Goal: Task Accomplishment & Management: Use online tool/utility

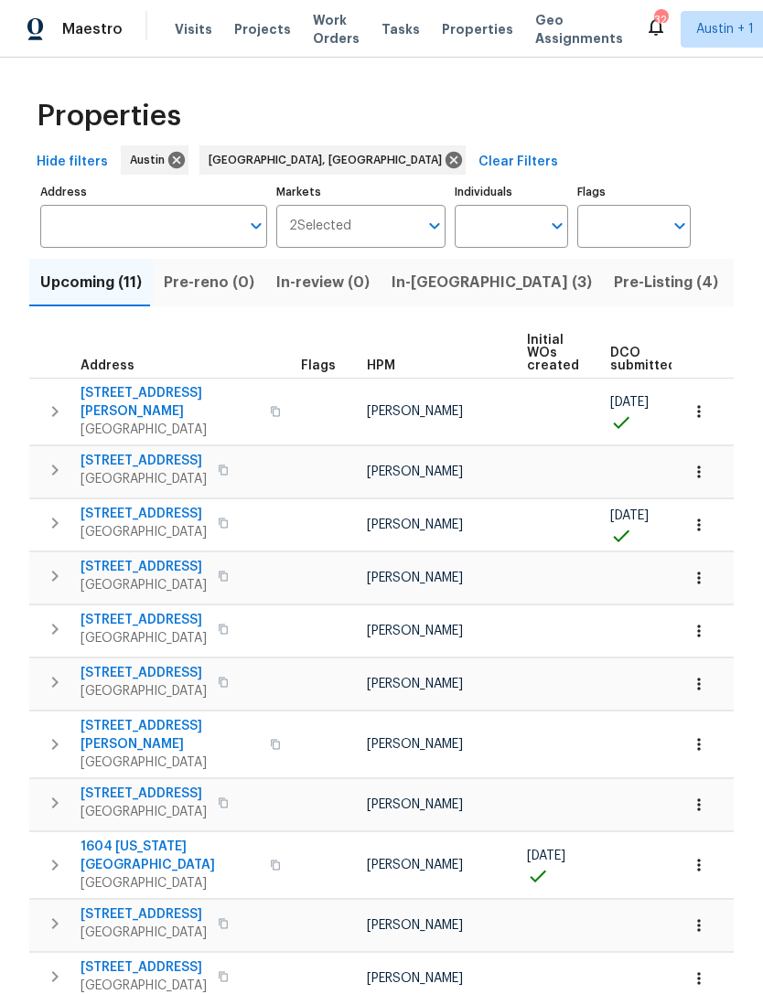
click at [614, 282] on span "Pre-Listing (4)" at bounding box center [666, 283] width 104 height 26
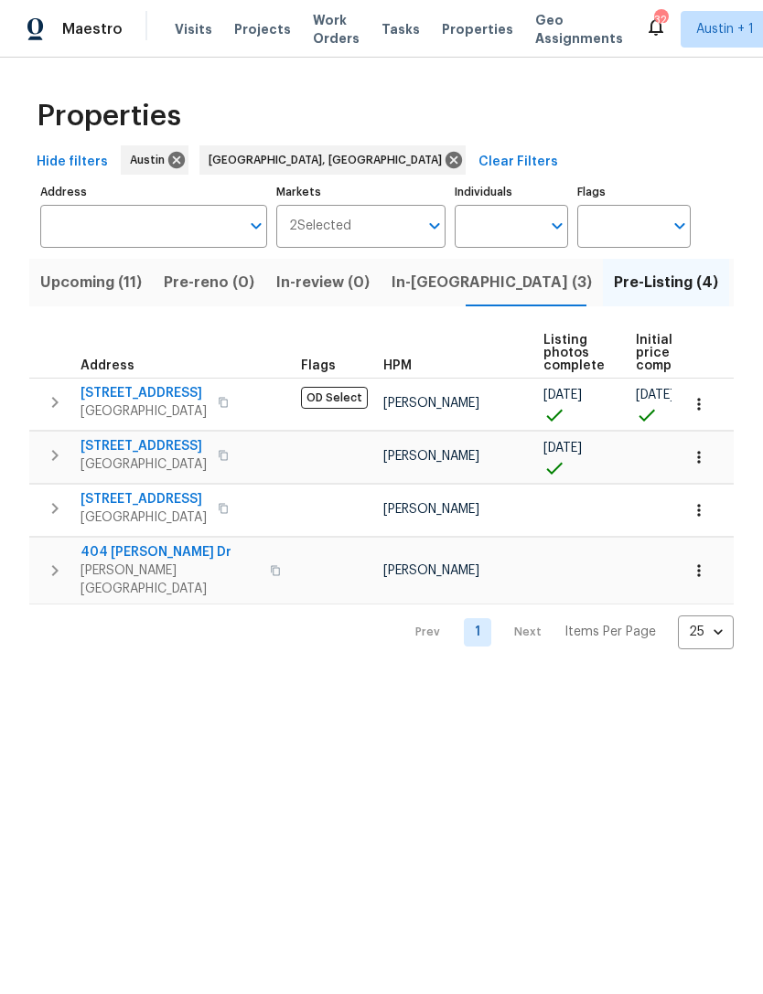
click at [109, 394] on span "6900 Vallecito Dr" at bounding box center [143, 393] width 126 height 18
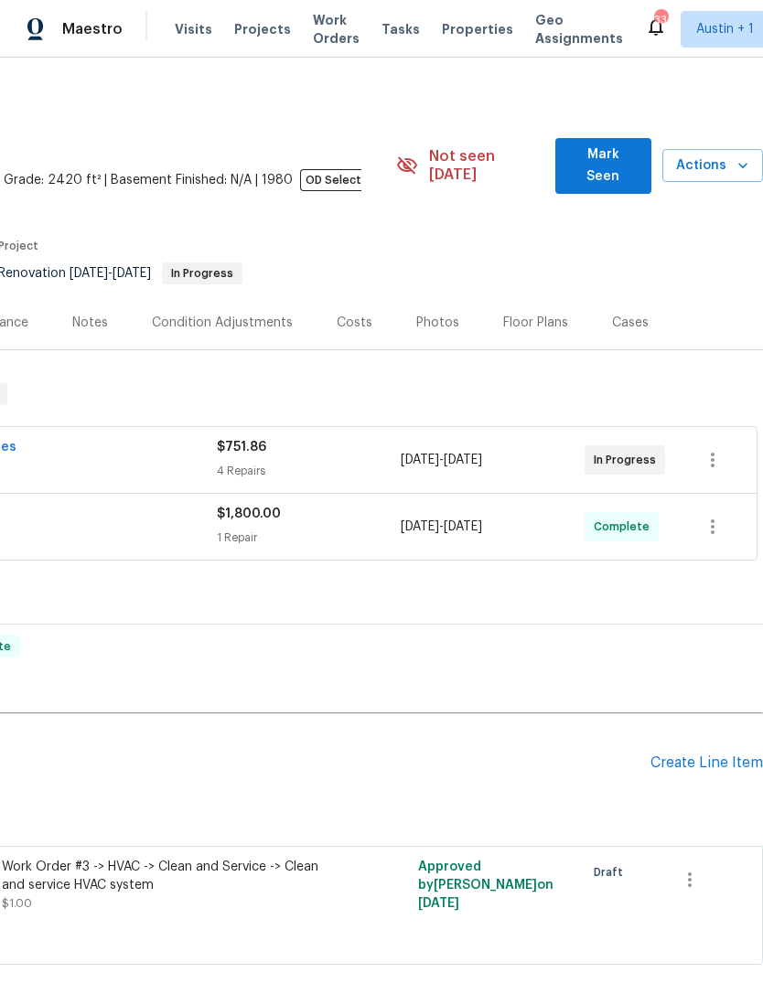
scroll to position [0, 271]
click at [443, 314] on div "Photos" at bounding box center [437, 323] width 43 height 18
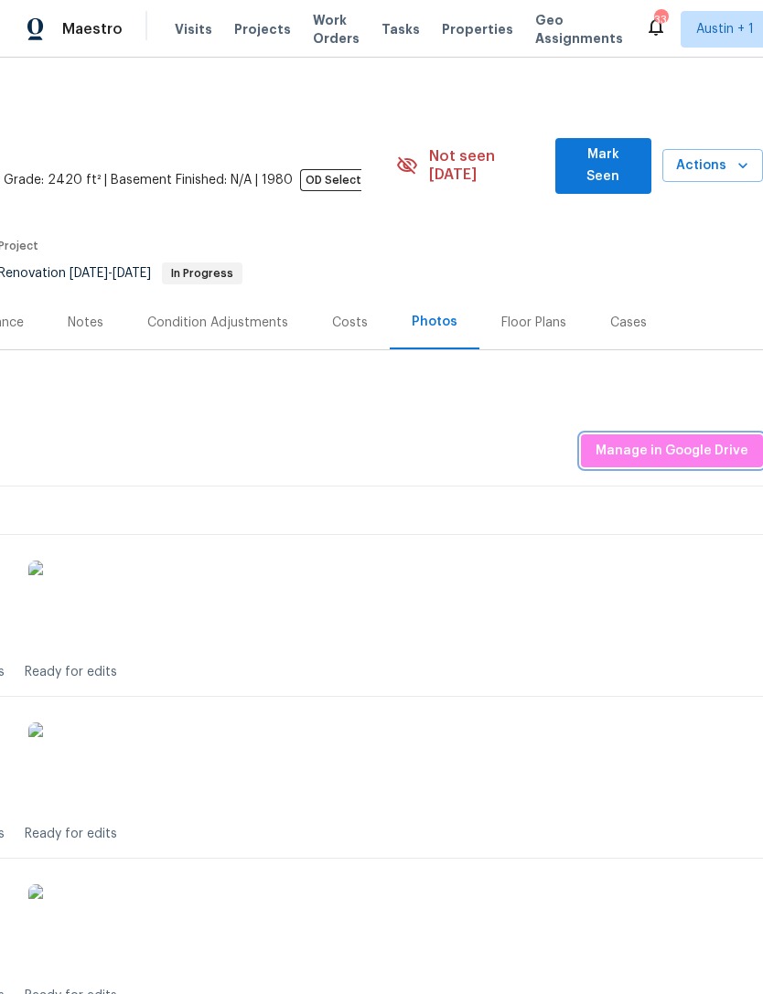
click at [713, 440] on span "Manage in Google Drive" at bounding box center [671, 451] width 153 height 23
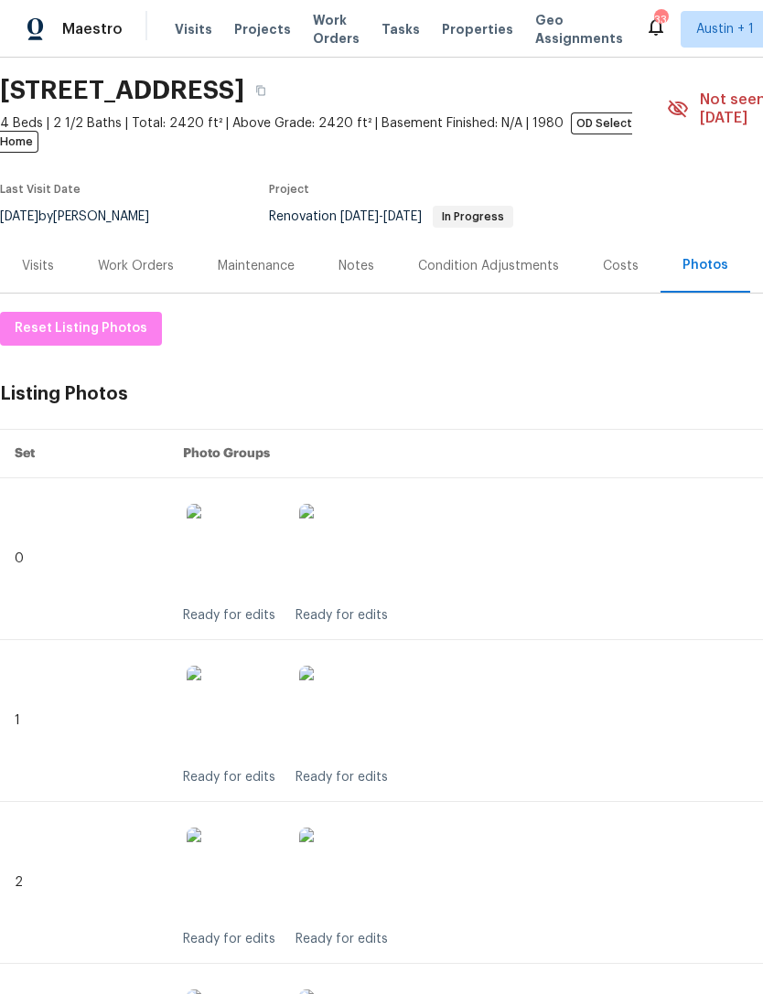
scroll to position [54, 0]
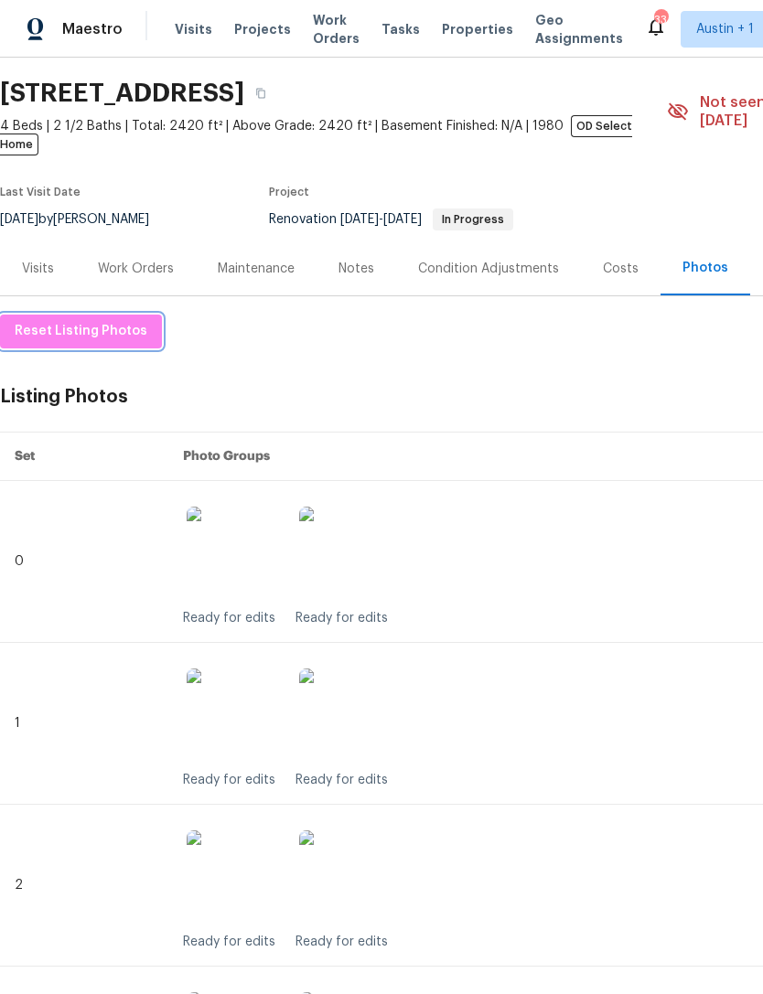
click at [113, 320] on span "Reset Listing Photos" at bounding box center [81, 331] width 133 height 23
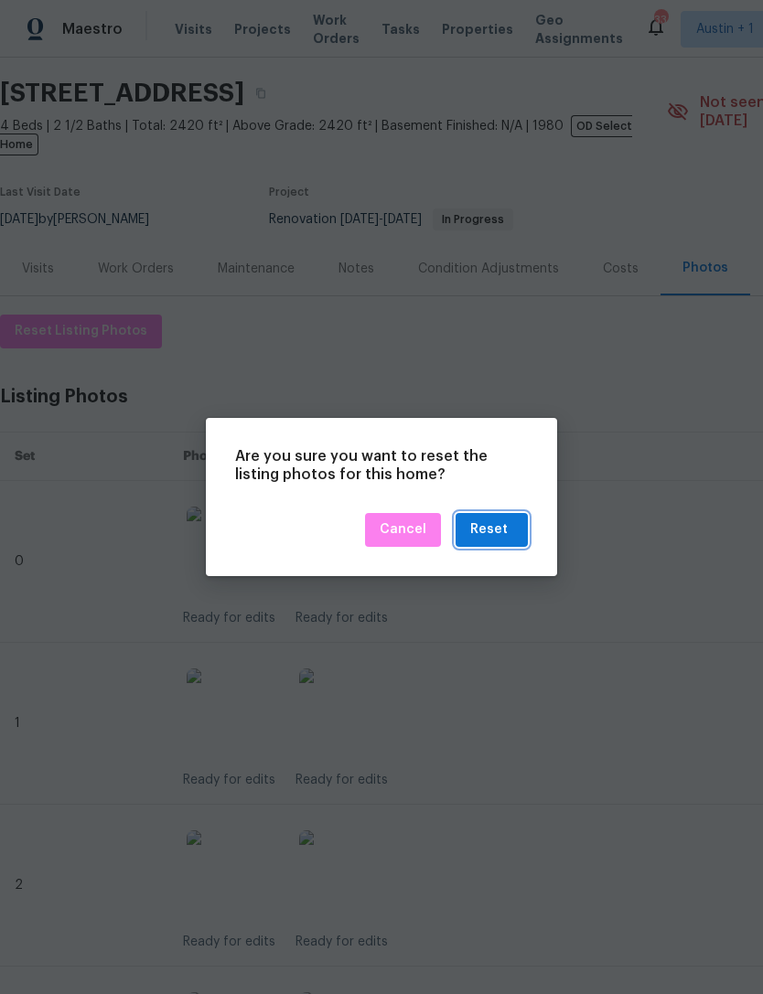
click at [505, 532] on div "Reset" at bounding box center [489, 530] width 38 height 23
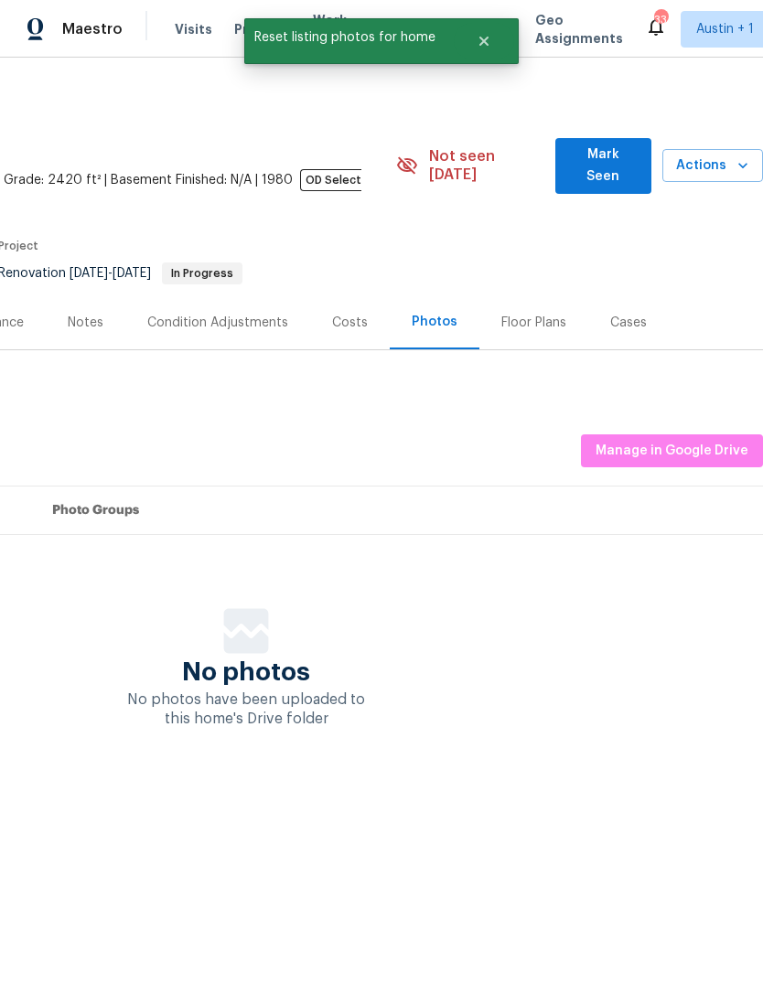
scroll to position [0, 271]
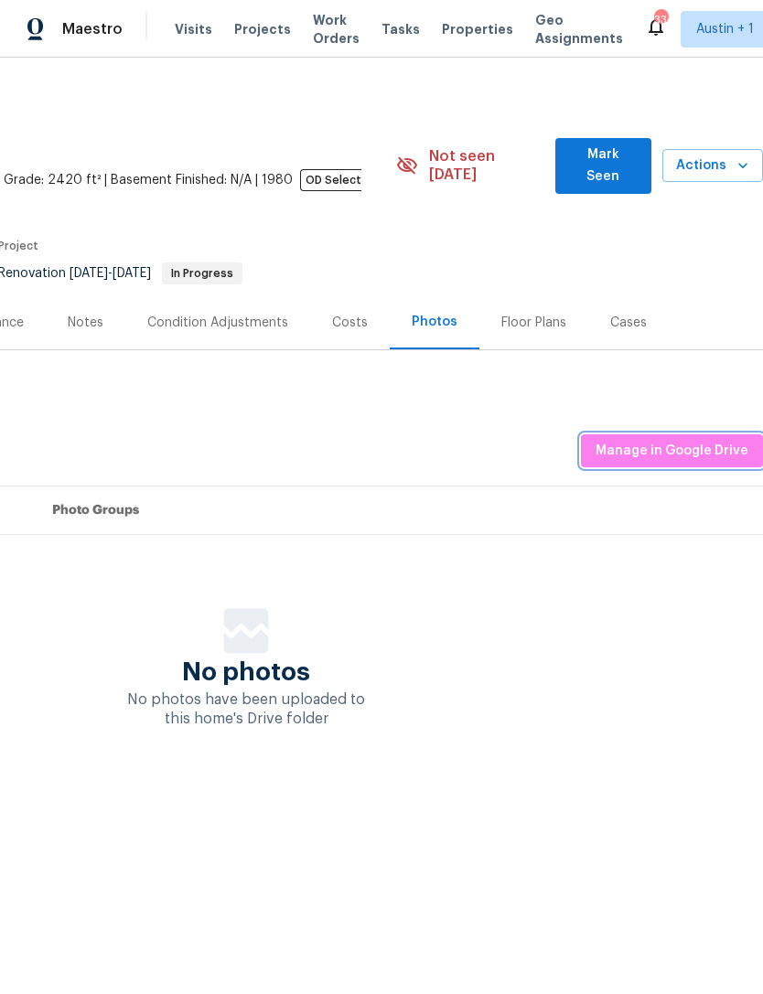
click at [715, 440] on span "Manage in Google Drive" at bounding box center [671, 451] width 153 height 23
click at [699, 434] on button "Manage in Google Drive" at bounding box center [672, 451] width 182 height 34
click at [699, 440] on span "Manage in Google Drive" at bounding box center [671, 451] width 153 height 23
click at [720, 440] on span "Manage in Google Drive" at bounding box center [671, 451] width 153 height 23
click at [462, 34] on span "Properties" at bounding box center [477, 29] width 71 height 18
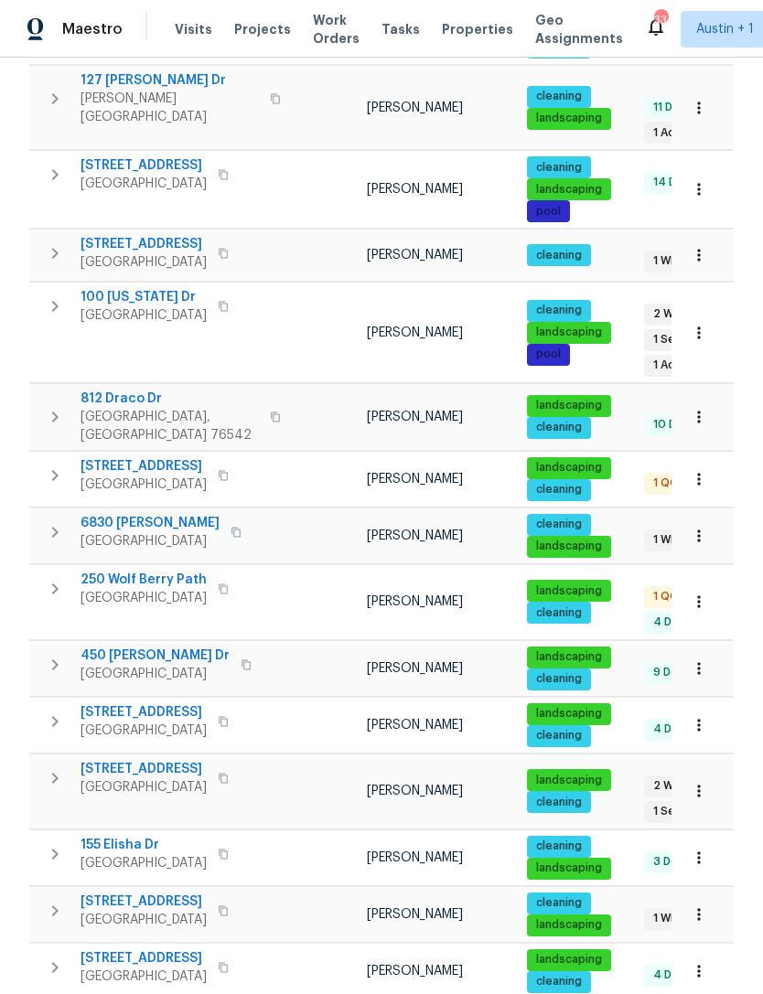
scroll to position [59, 0]
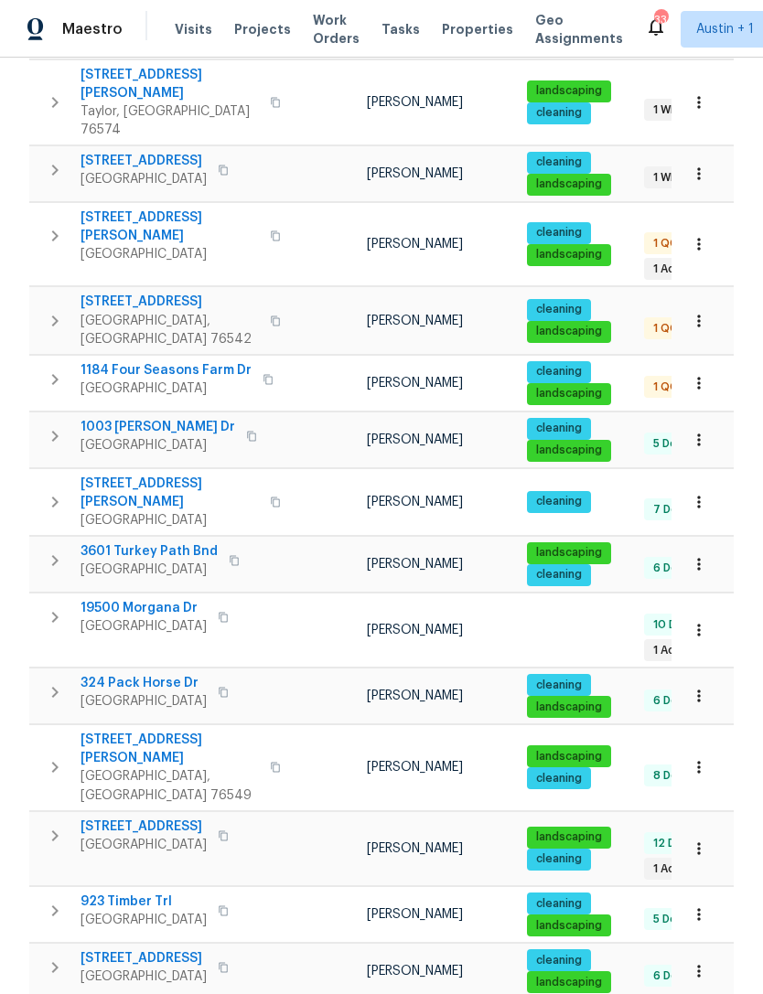
scroll to position [59, 0]
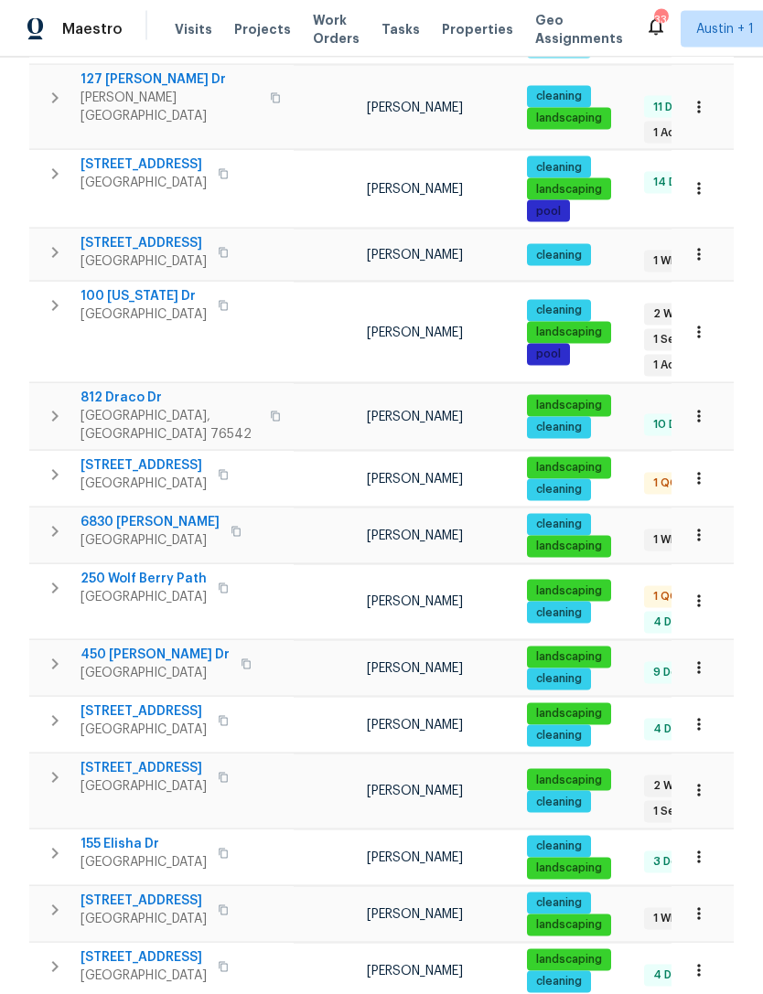
scroll to position [59, 0]
click at [713, 945] on body "Maestro Visits Projects Work Orders Tasks Properties Geo Assignments 33 Austin …" at bounding box center [381, 497] width 763 height 994
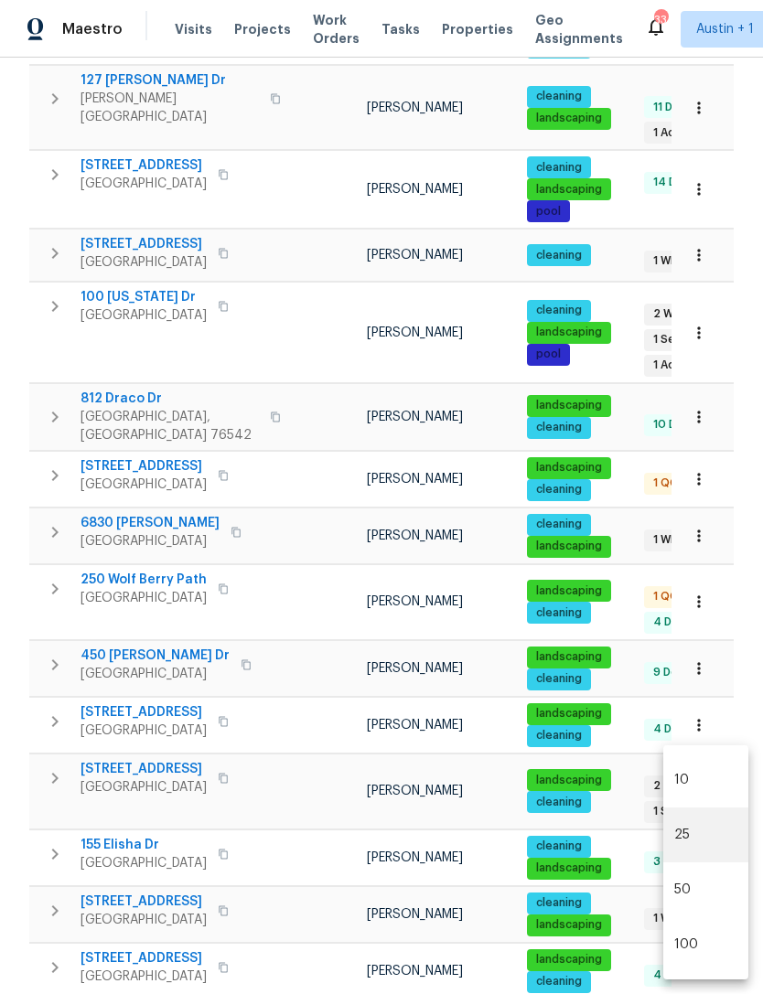
click at [709, 944] on li "100" at bounding box center [705, 944] width 85 height 55
type input "100"
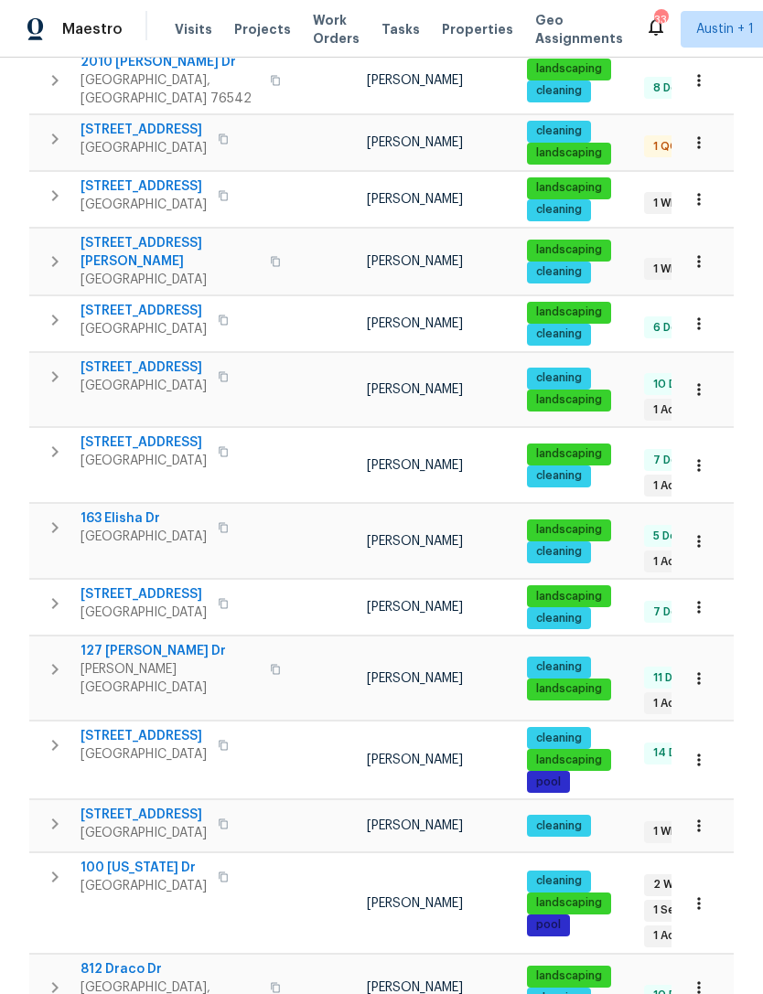
scroll to position [322, 0]
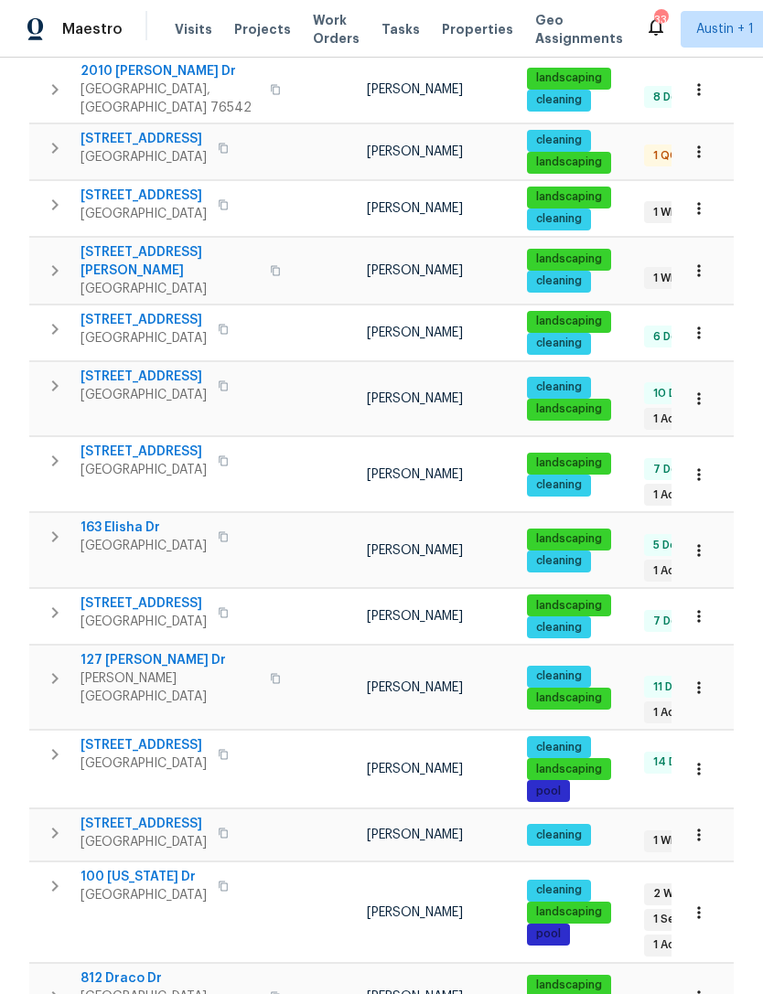
click at [118, 519] on span "163 Elisha Dr" at bounding box center [143, 528] width 126 height 18
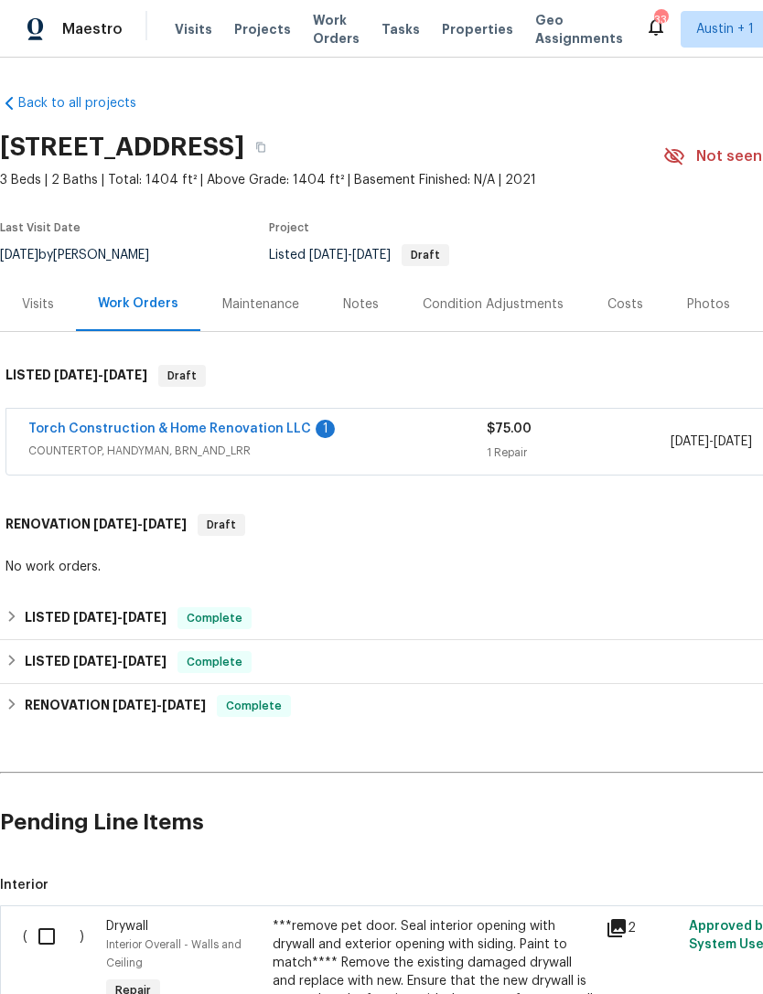
click at [68, 431] on link "Torch Construction & Home Renovation LLC" at bounding box center [169, 429] width 283 height 13
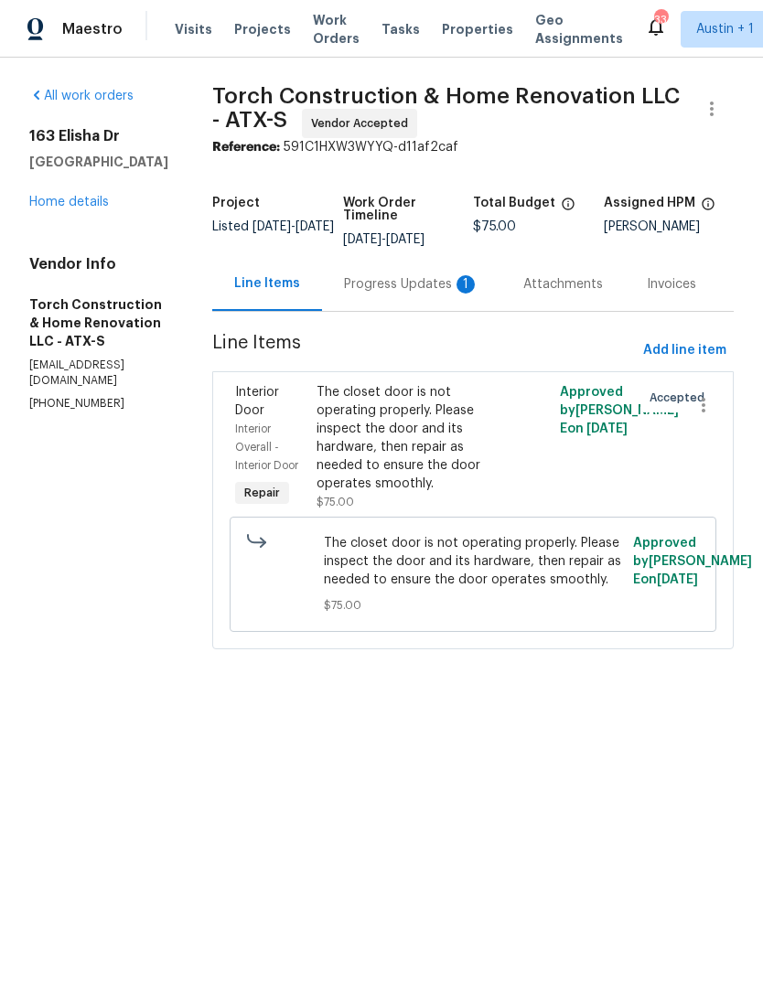
click at [397, 294] on div "Progress Updates 1" at bounding box center [411, 284] width 135 height 18
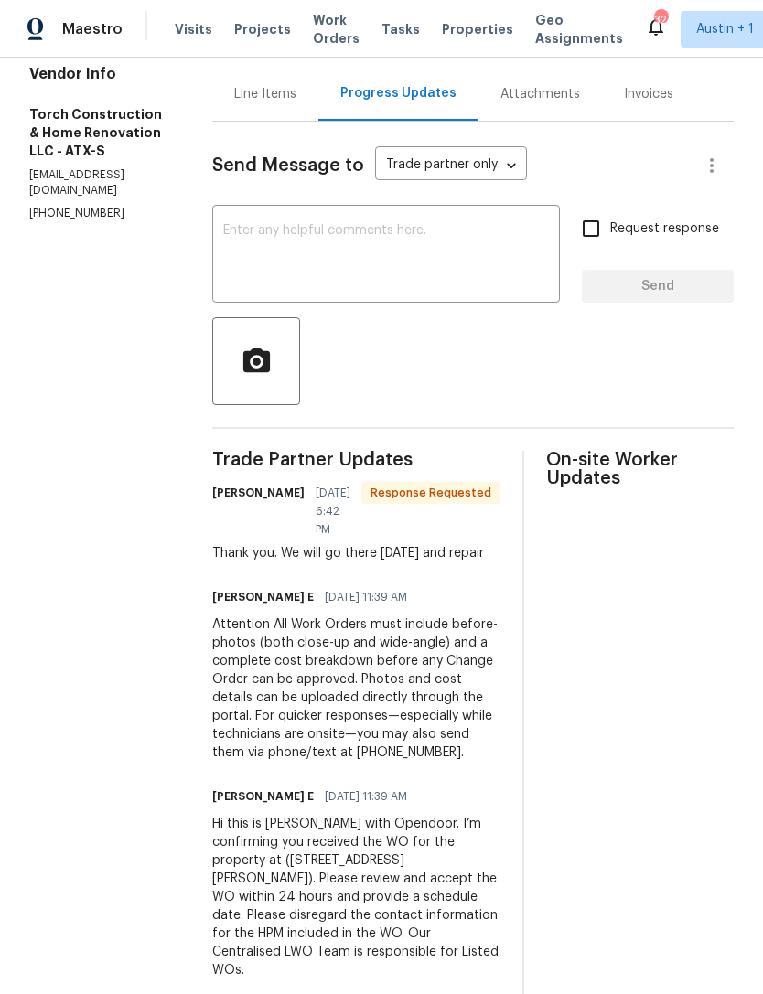
click at [296, 98] on div "Line Items" at bounding box center [265, 94] width 62 height 18
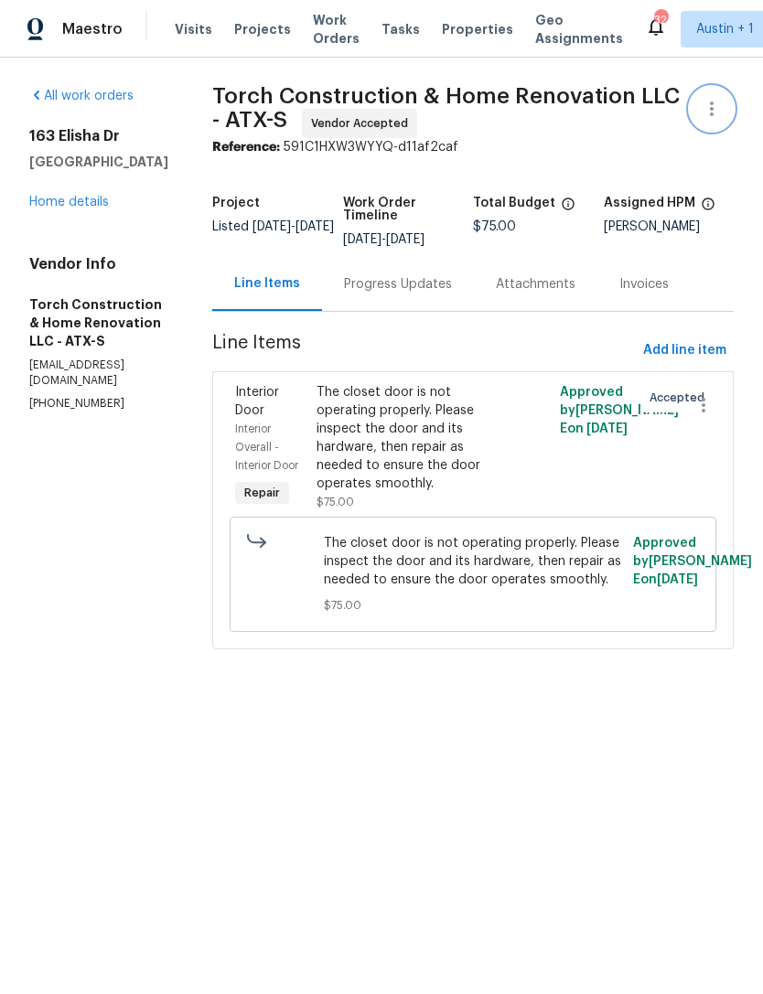
click at [713, 105] on icon "button" at bounding box center [712, 109] width 22 height 22
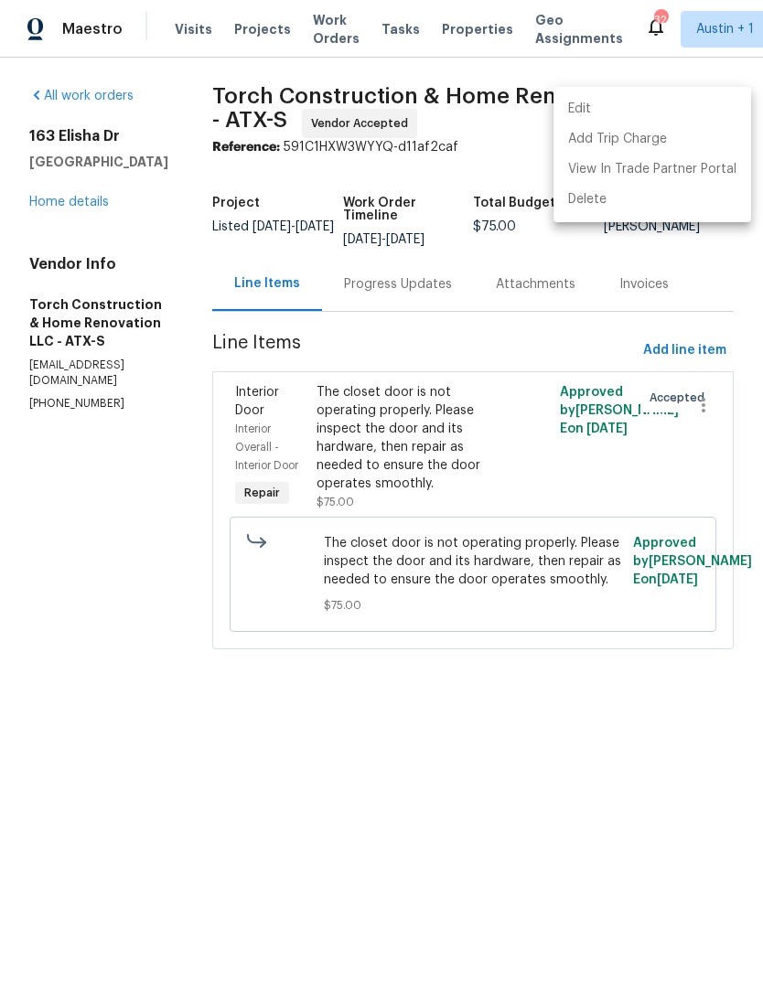
click at [660, 249] on div at bounding box center [381, 497] width 763 height 994
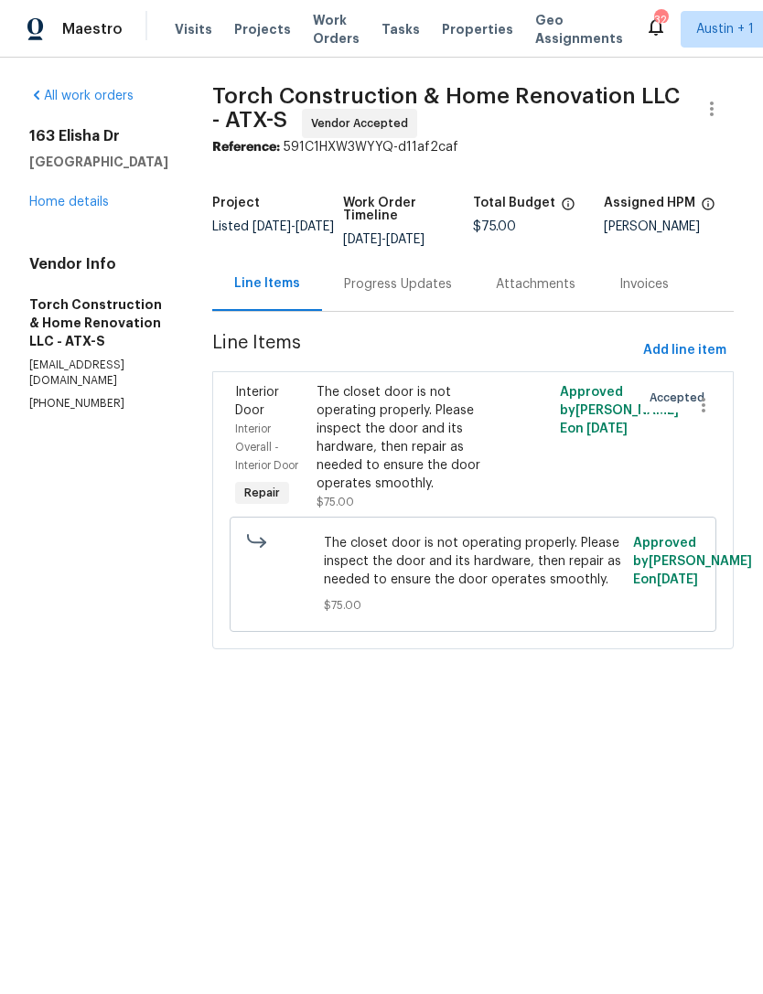
click at [56, 82] on div "All work orders 163 Elisha Dr Liberty Hill, TX 78642 Home details Vendor Info T…" at bounding box center [381, 379] width 763 height 643
click at [73, 90] on link "All work orders" at bounding box center [81, 96] width 104 height 13
click at [64, 197] on link "Home details" at bounding box center [69, 202] width 80 height 13
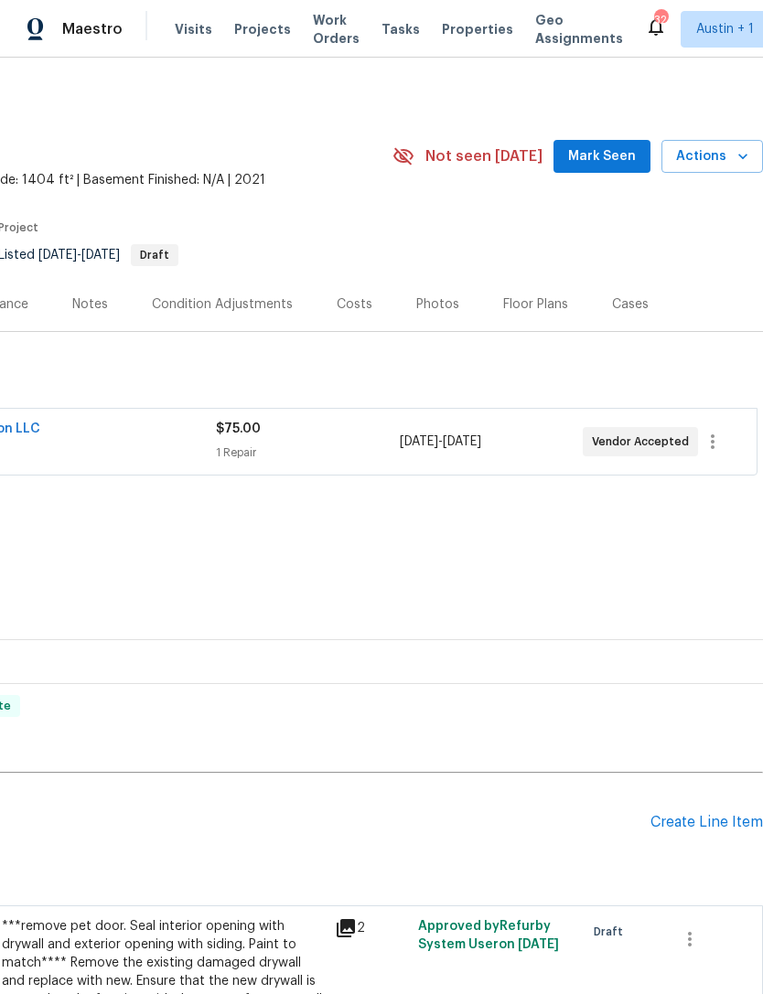
scroll to position [0, 271]
click at [724, 148] on span "Actions" at bounding box center [712, 156] width 72 height 23
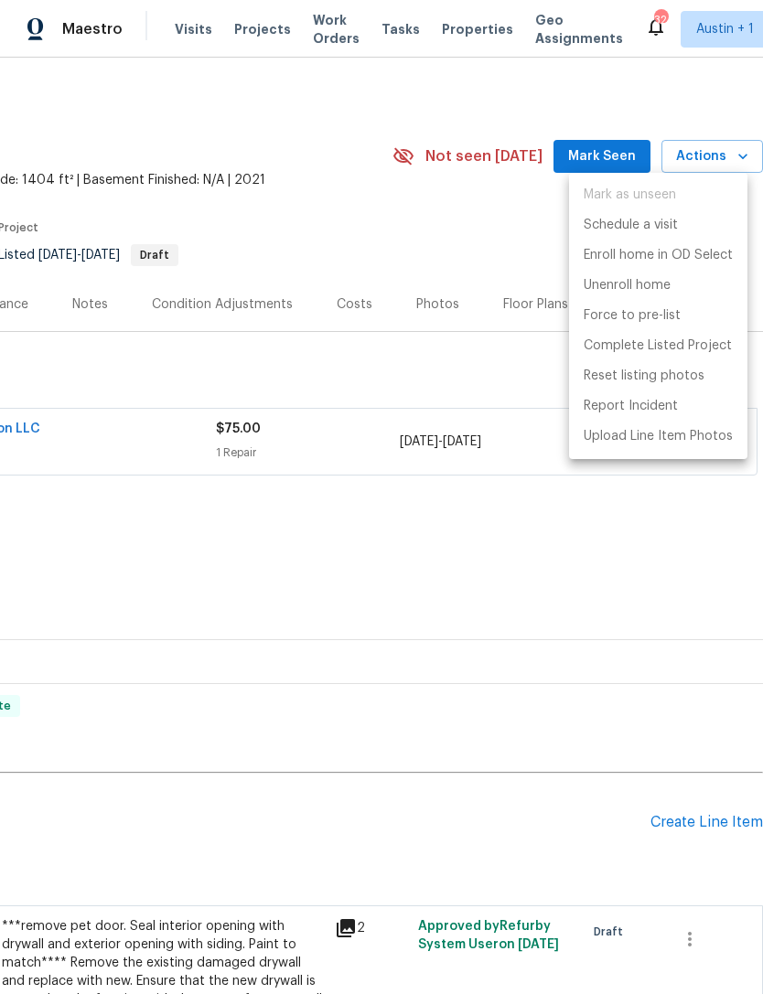
click at [422, 240] on div at bounding box center [381, 497] width 763 height 994
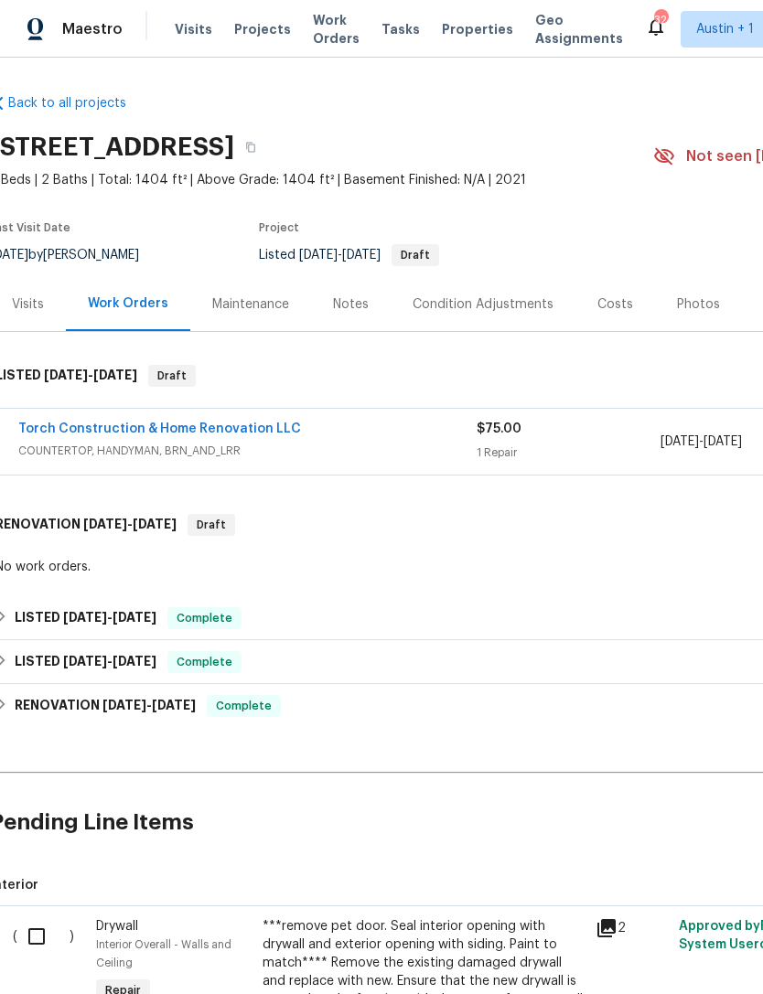
scroll to position [0, 11]
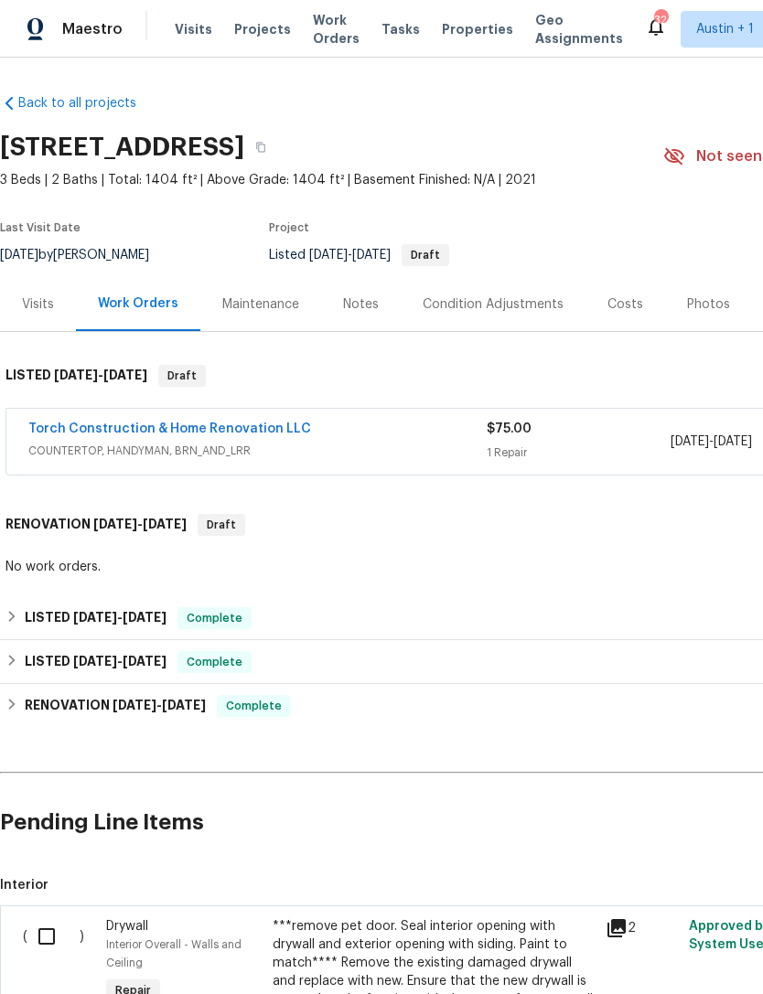
click at [457, 27] on span "Properties" at bounding box center [477, 29] width 71 height 18
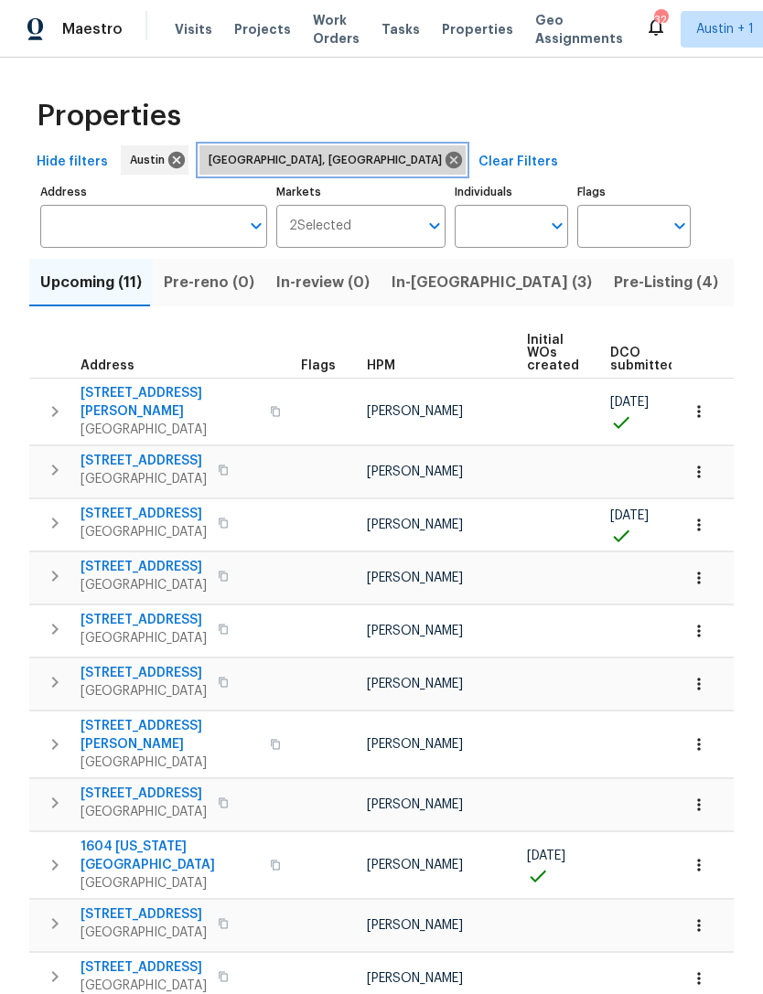
click at [445, 165] on icon at bounding box center [453, 160] width 16 height 16
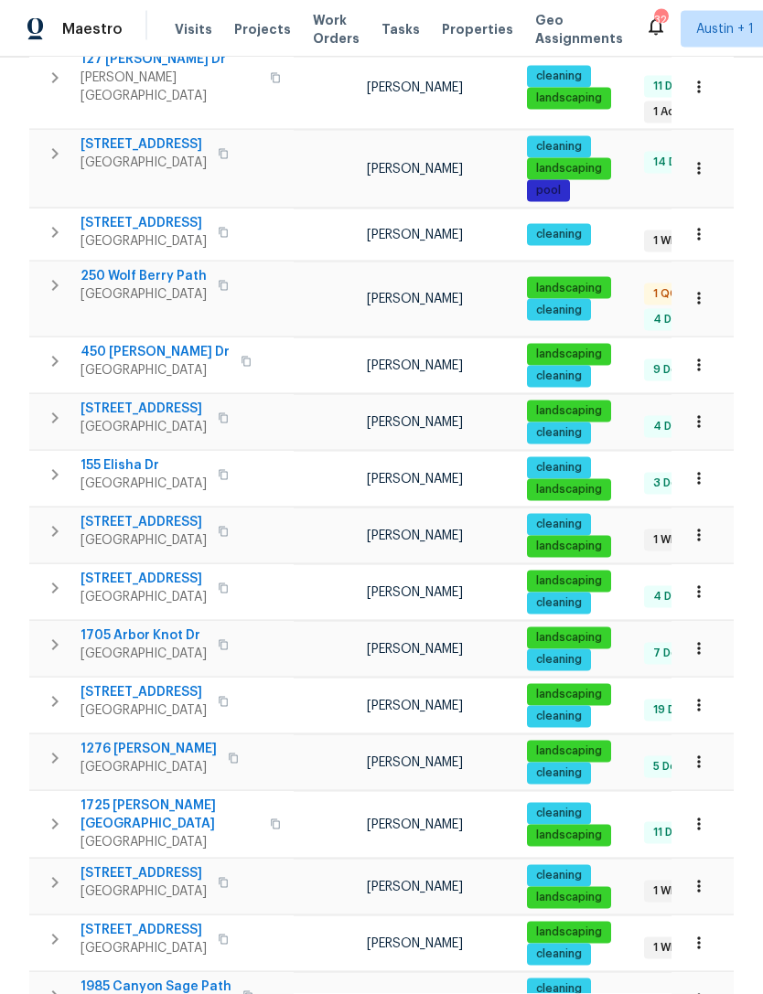
scroll to position [59, 0]
click at [710, 949] on body "Maestro Visits Projects Work Orders Tasks Properties Geo Assignments 32 Austin …" at bounding box center [381, 497] width 763 height 994
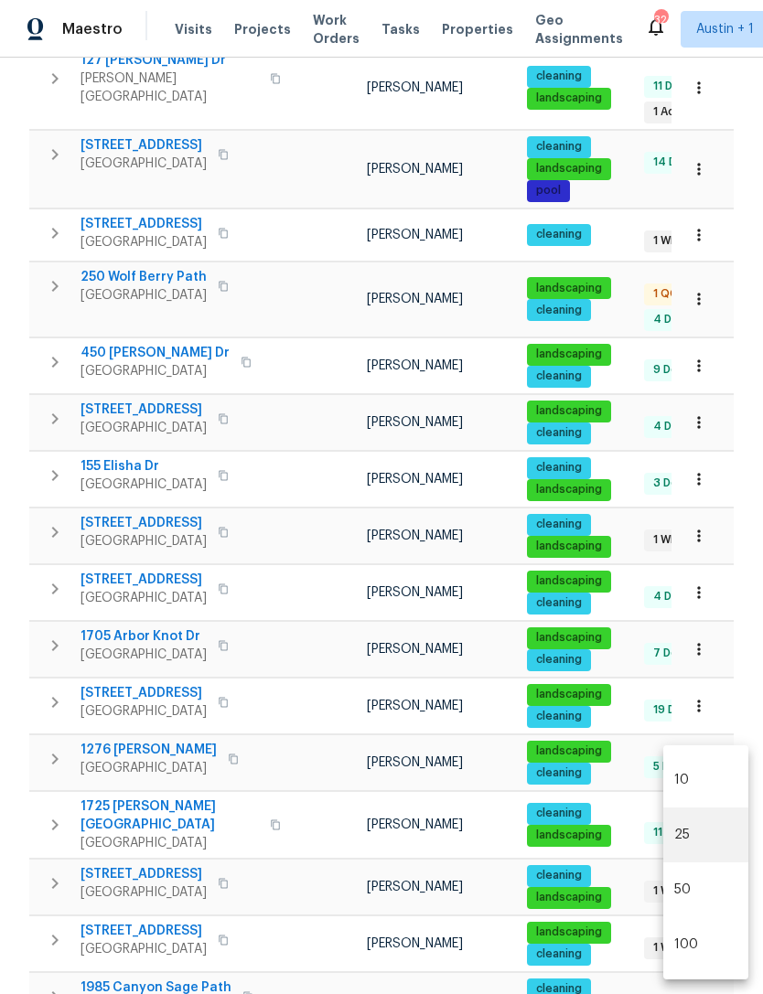
click at [710, 940] on li "100" at bounding box center [705, 944] width 85 height 55
type input "100"
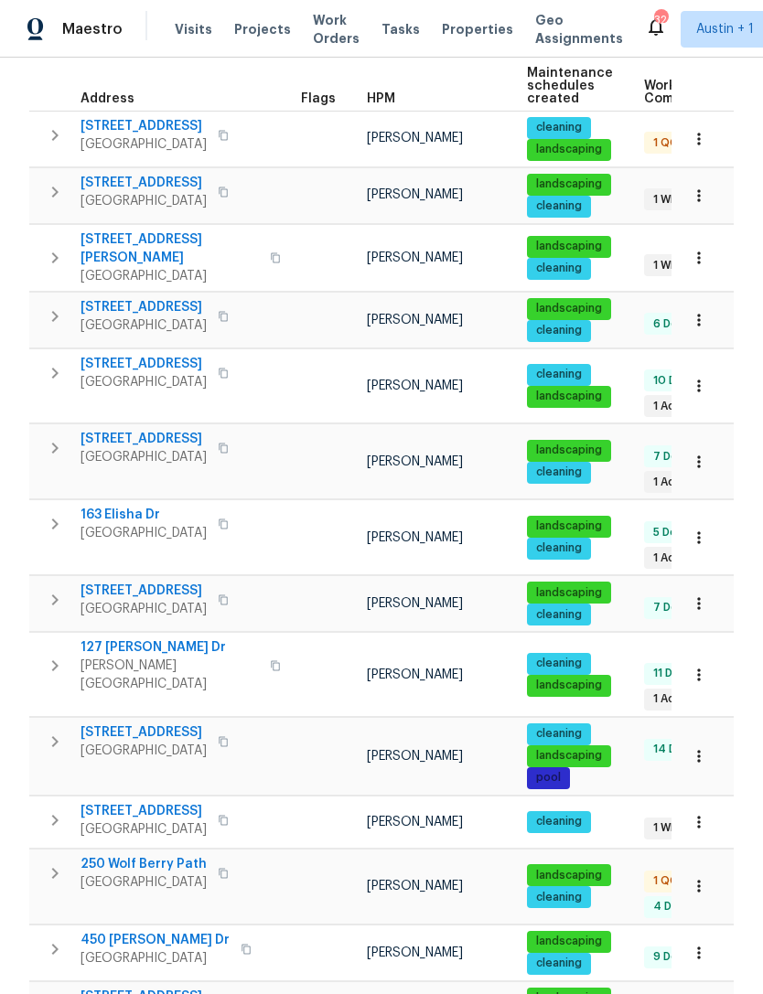
scroll to position [299, 0]
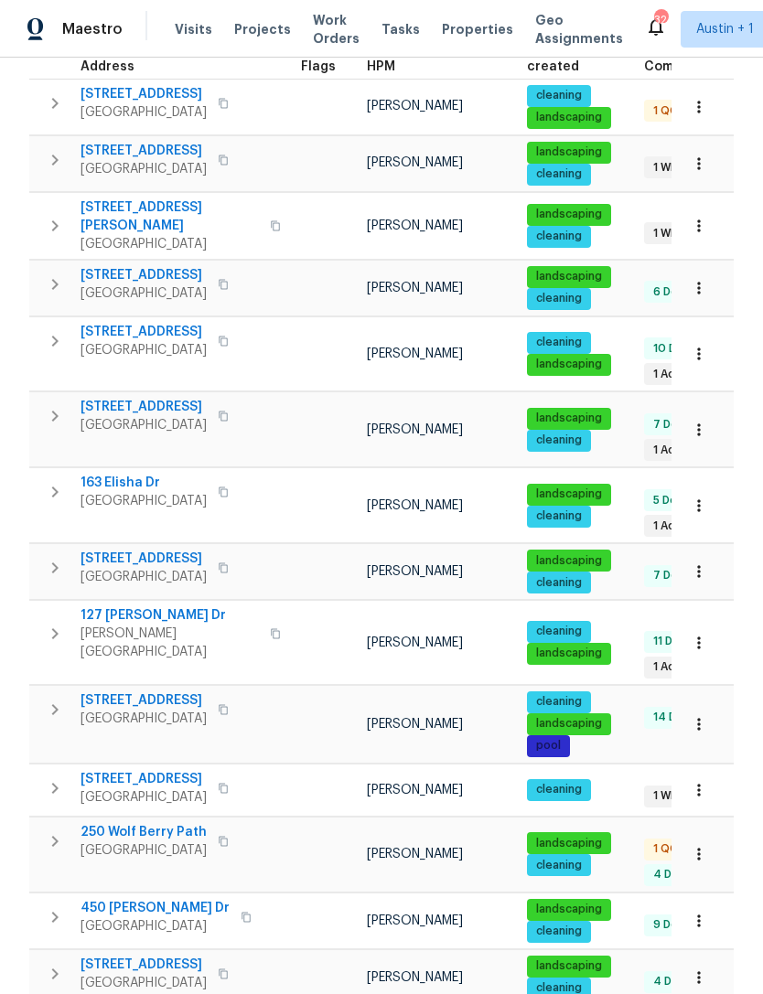
click at [121, 474] on span "163 Elisha Dr" at bounding box center [143, 483] width 126 height 18
click at [56, 481] on icon "button" at bounding box center [55, 492] width 22 height 22
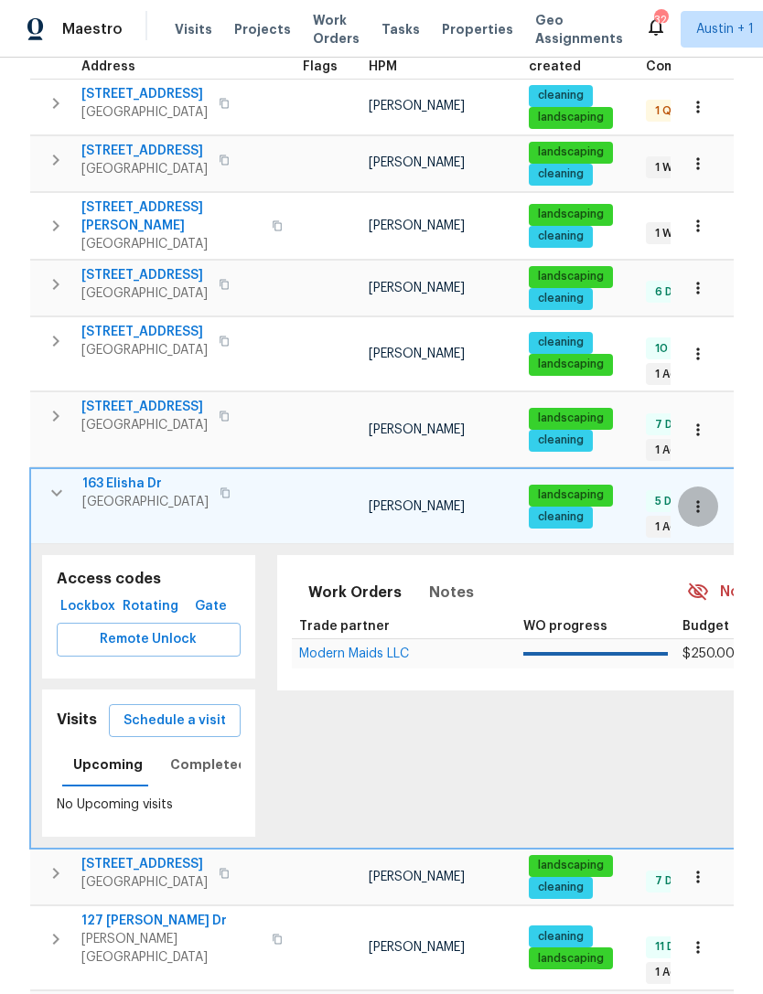
click at [705, 498] on icon "button" at bounding box center [698, 507] width 18 height 18
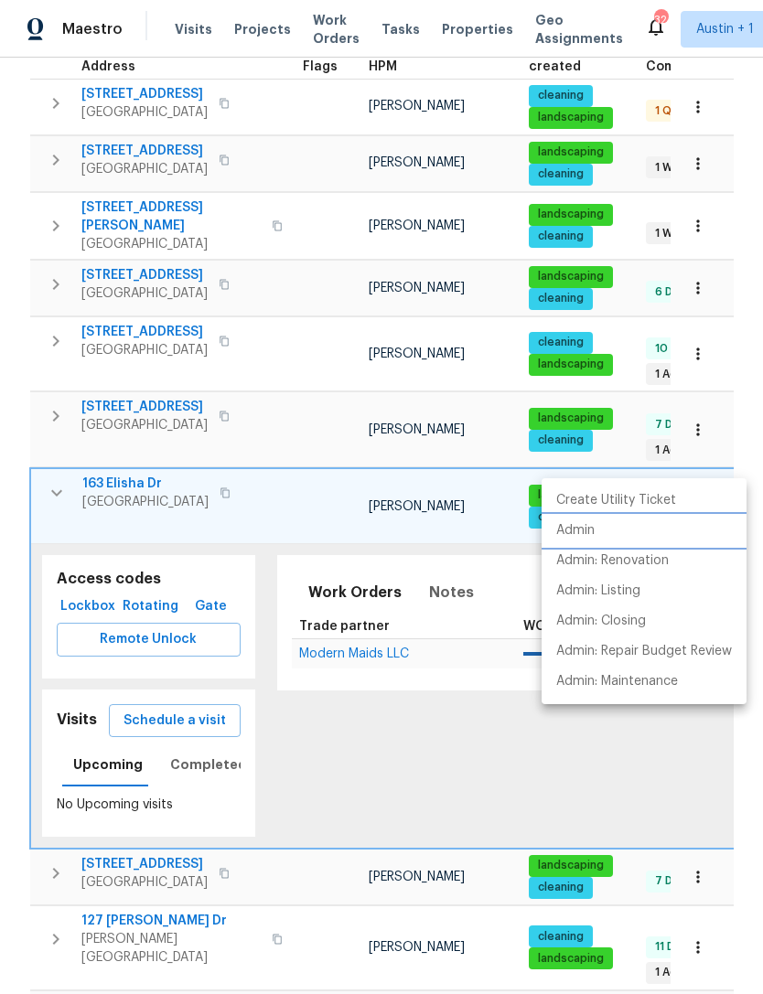
click at [606, 531] on li "Admin" at bounding box center [644, 531] width 205 height 30
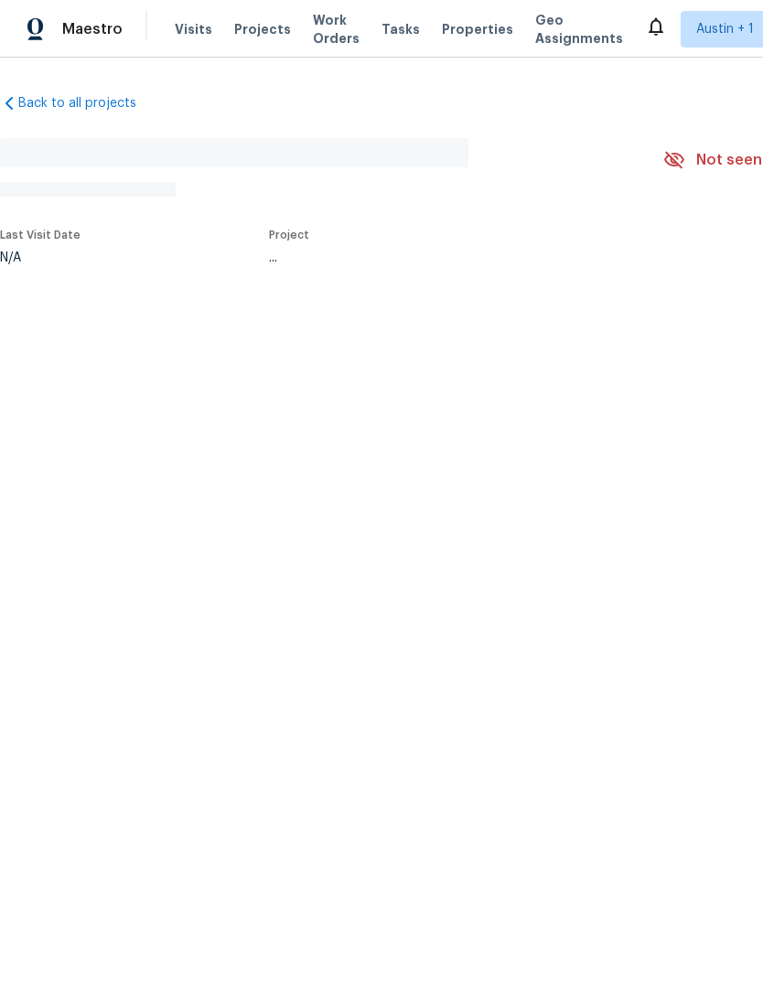
click at [590, 2] on div "Maestro Visits Projects Work Orders Tasks Properties Geo Assignments [GEOGRAPHI…" at bounding box center [381, 29] width 763 height 58
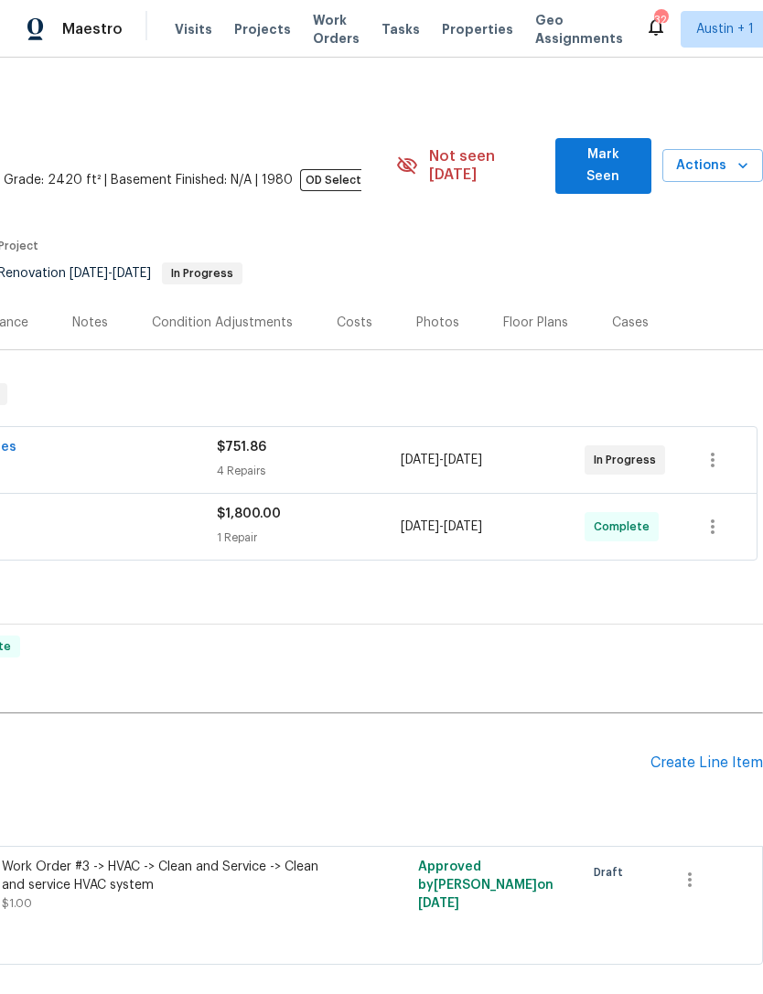
scroll to position [0, 271]
click at [709, 155] on span "Actions" at bounding box center [712, 166] width 71 height 23
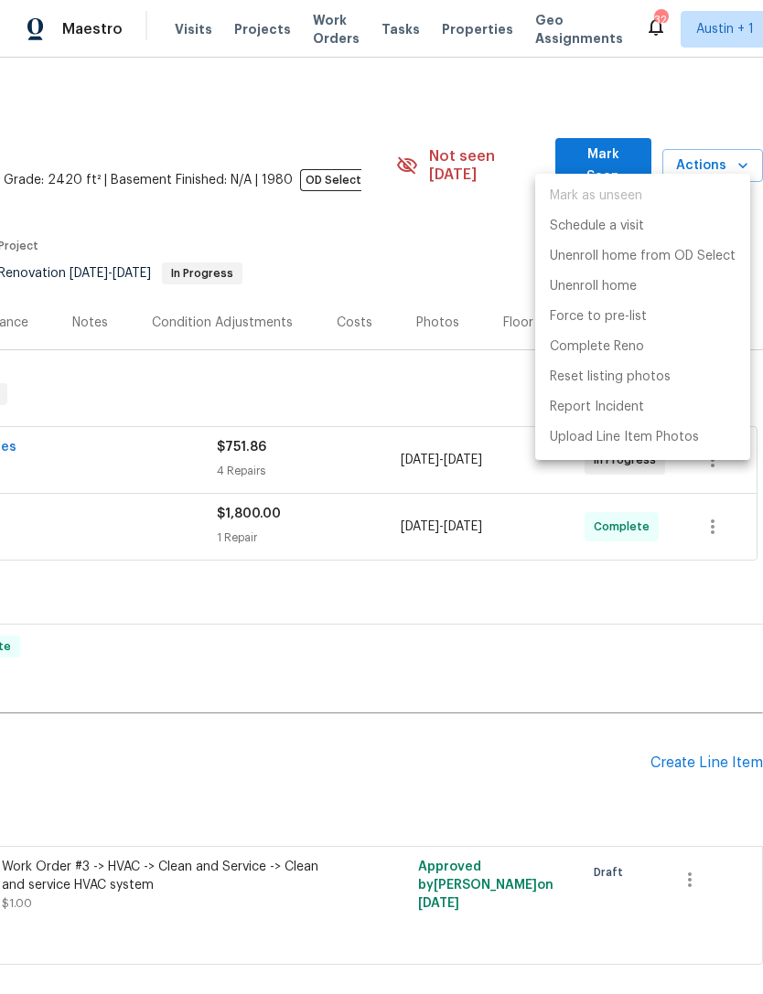
click at [439, 244] on div at bounding box center [381, 497] width 763 height 994
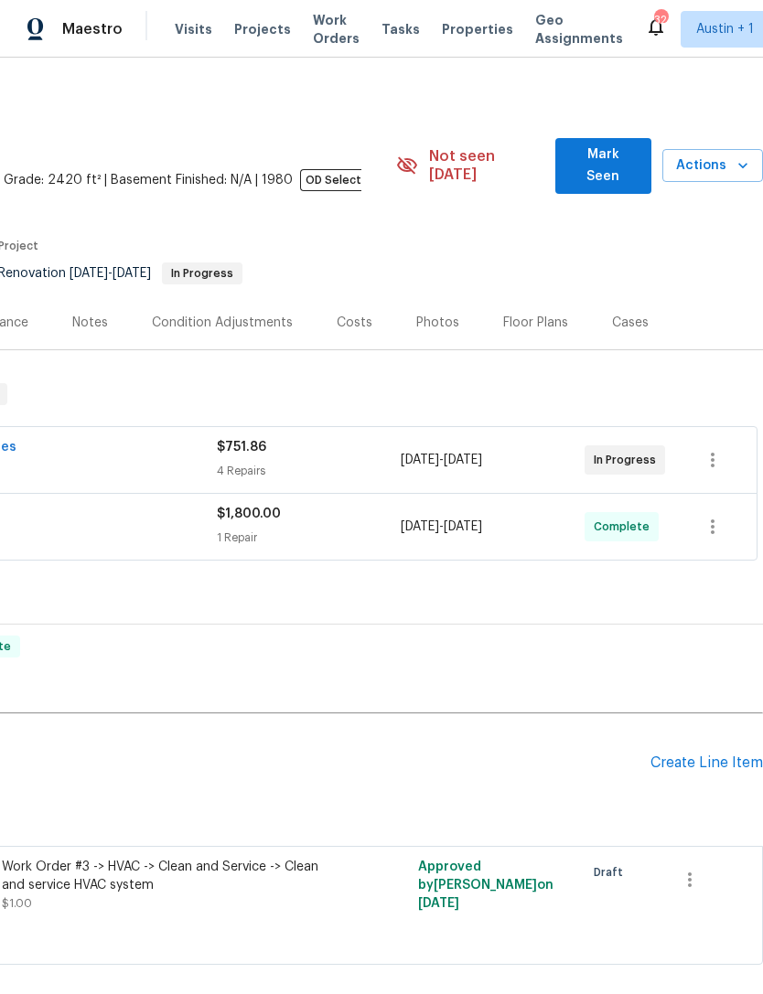
click at [434, 314] on div "Photos" at bounding box center [437, 323] width 43 height 18
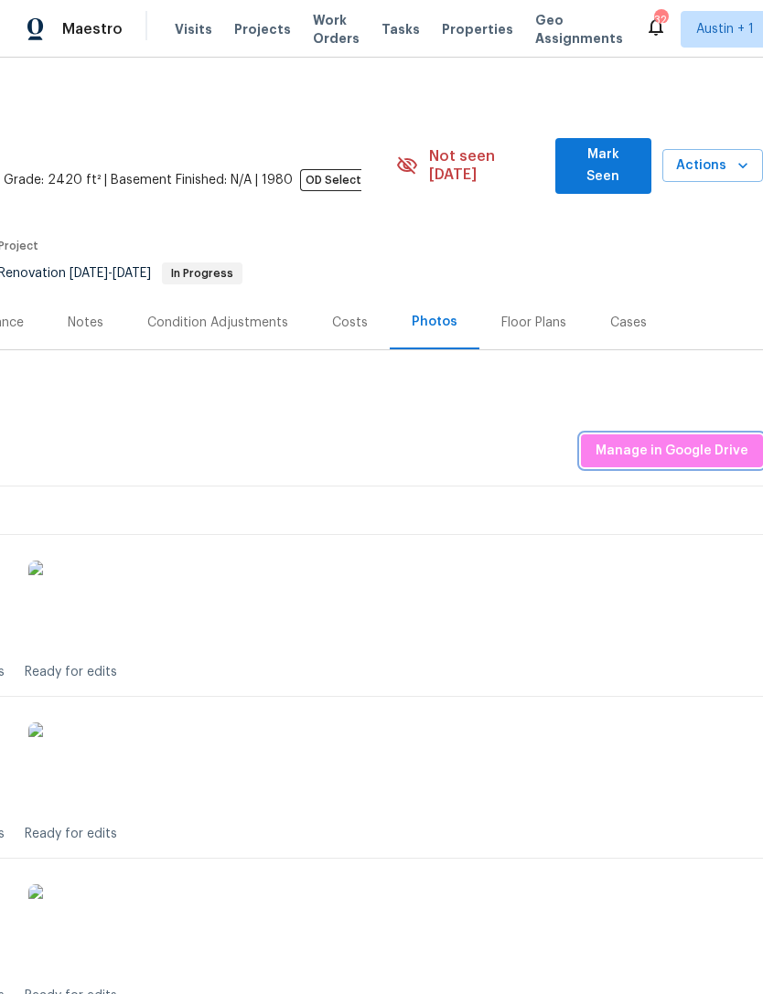
click at [652, 440] on span "Manage in Google Drive" at bounding box center [671, 451] width 153 height 23
